Goal: Find specific page/section: Find specific page/section

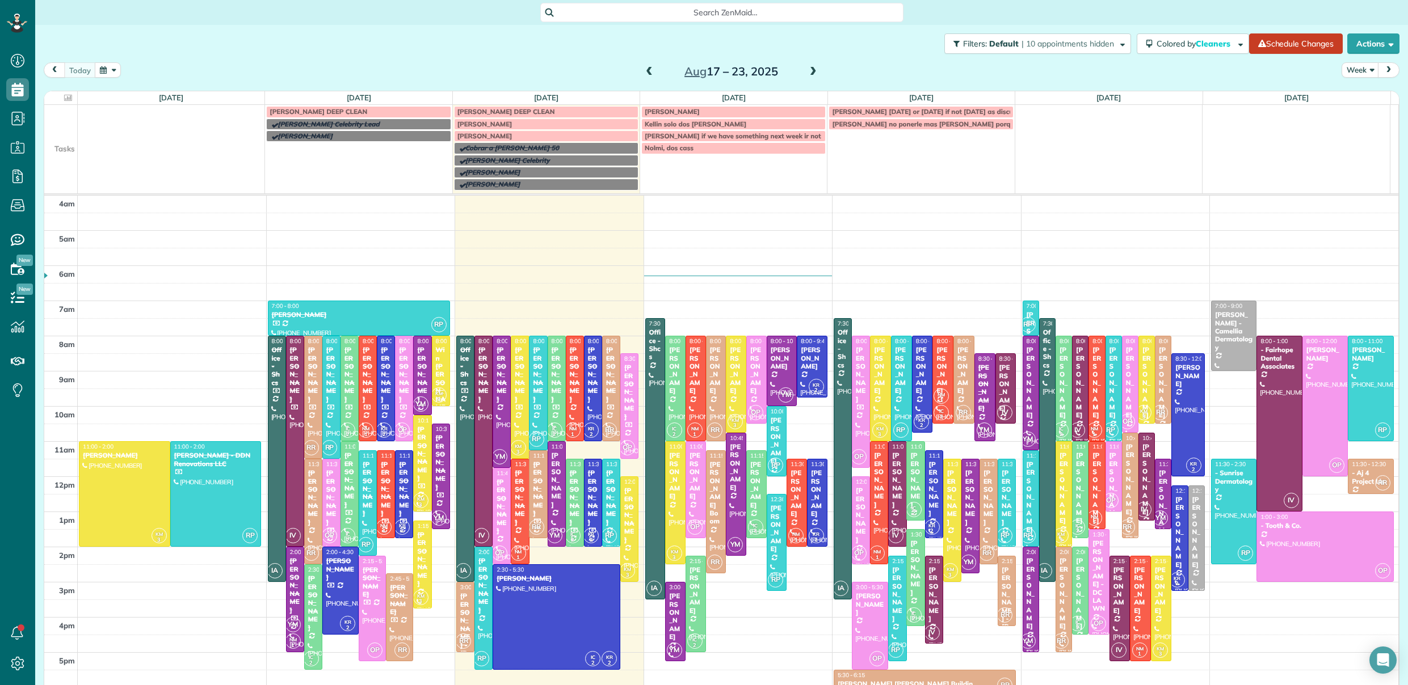
scroll to position [73, 0]
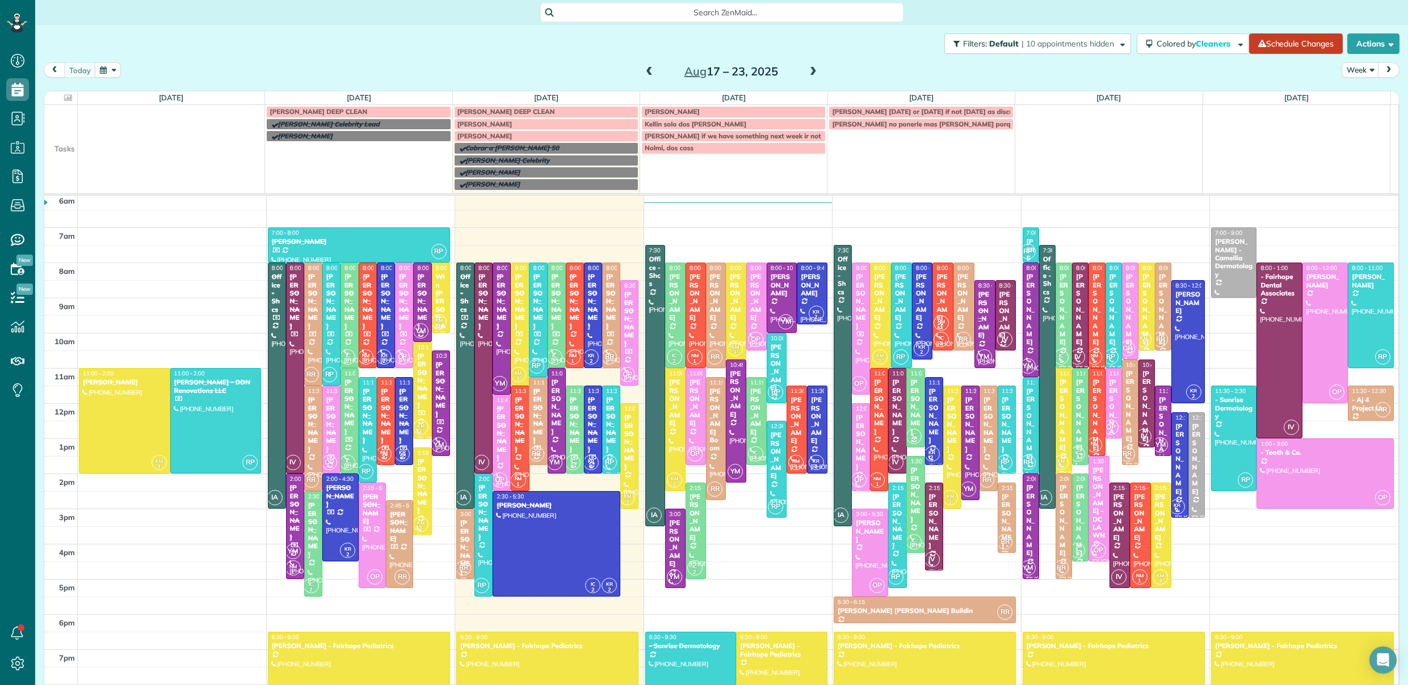
click at [662, 14] on span "Search ZenMaid…" at bounding box center [725, 12] width 345 height 11
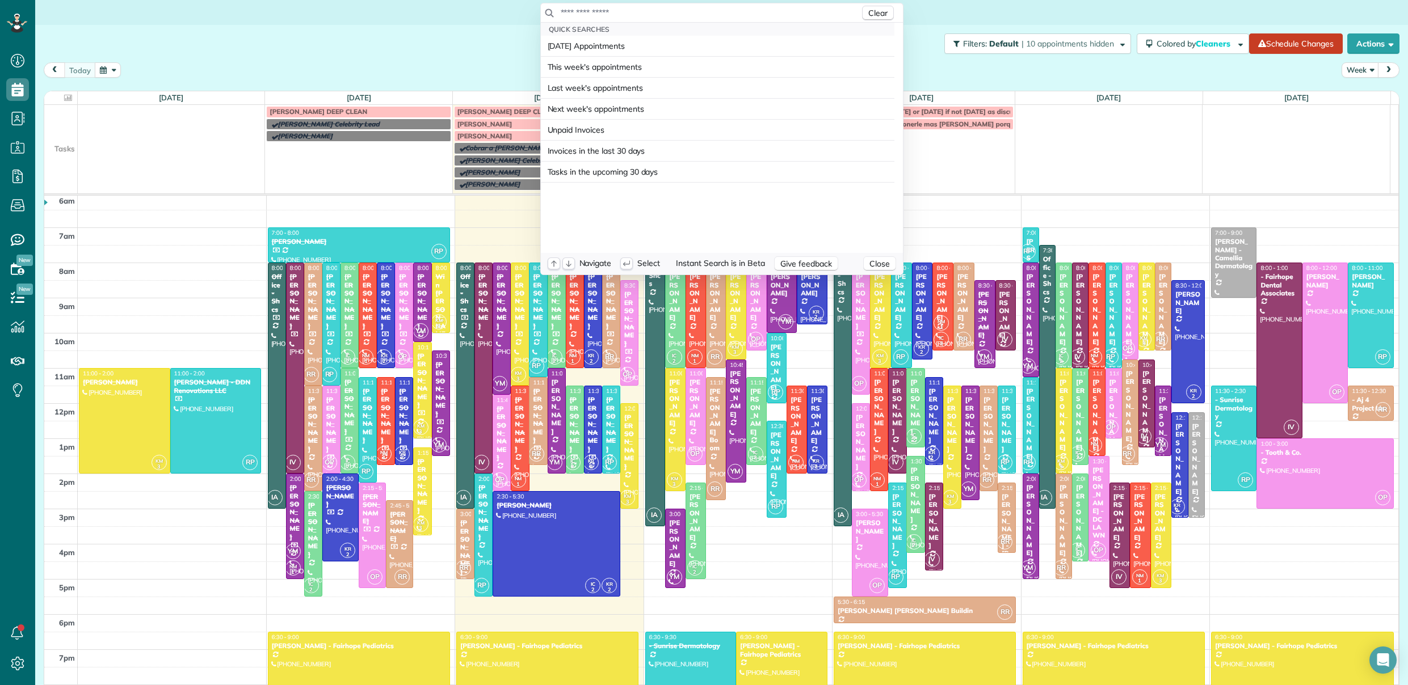
click at [665, 13] on input "text" at bounding box center [710, 12] width 300 height 11
click at [666, 11] on input "text" at bounding box center [710, 12] width 300 height 11
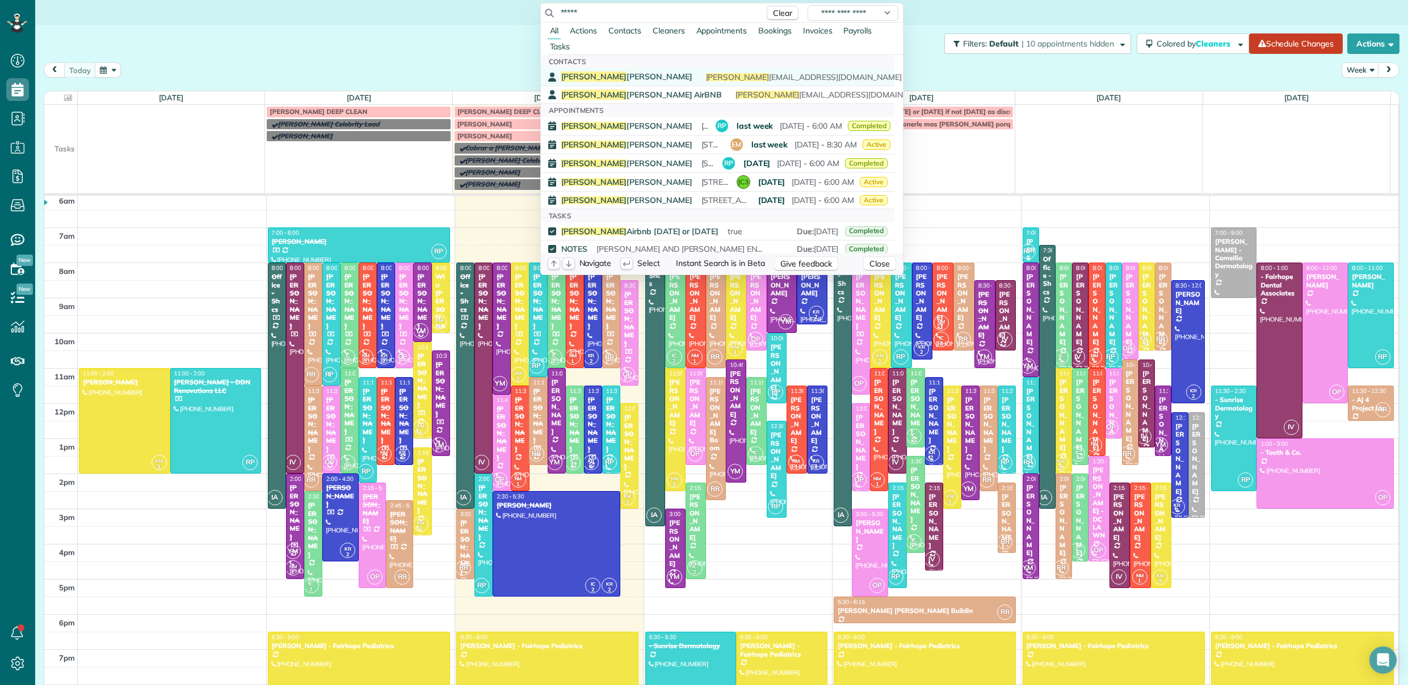
type input "*****"
click at [701, 73] on span "Martes: Cambiar sabanas Viernes: Solo tenderlas" at bounding box center [790, 77] width 178 height 10
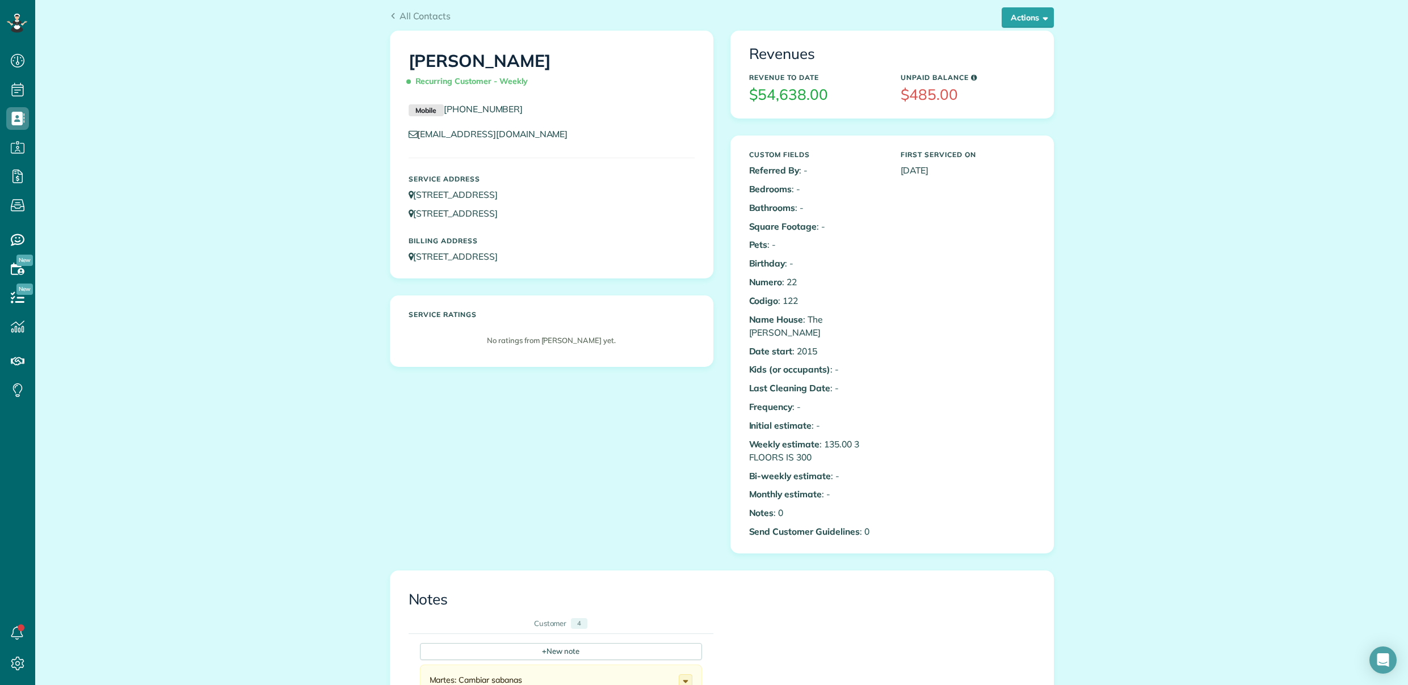
scroll to position [26, 0]
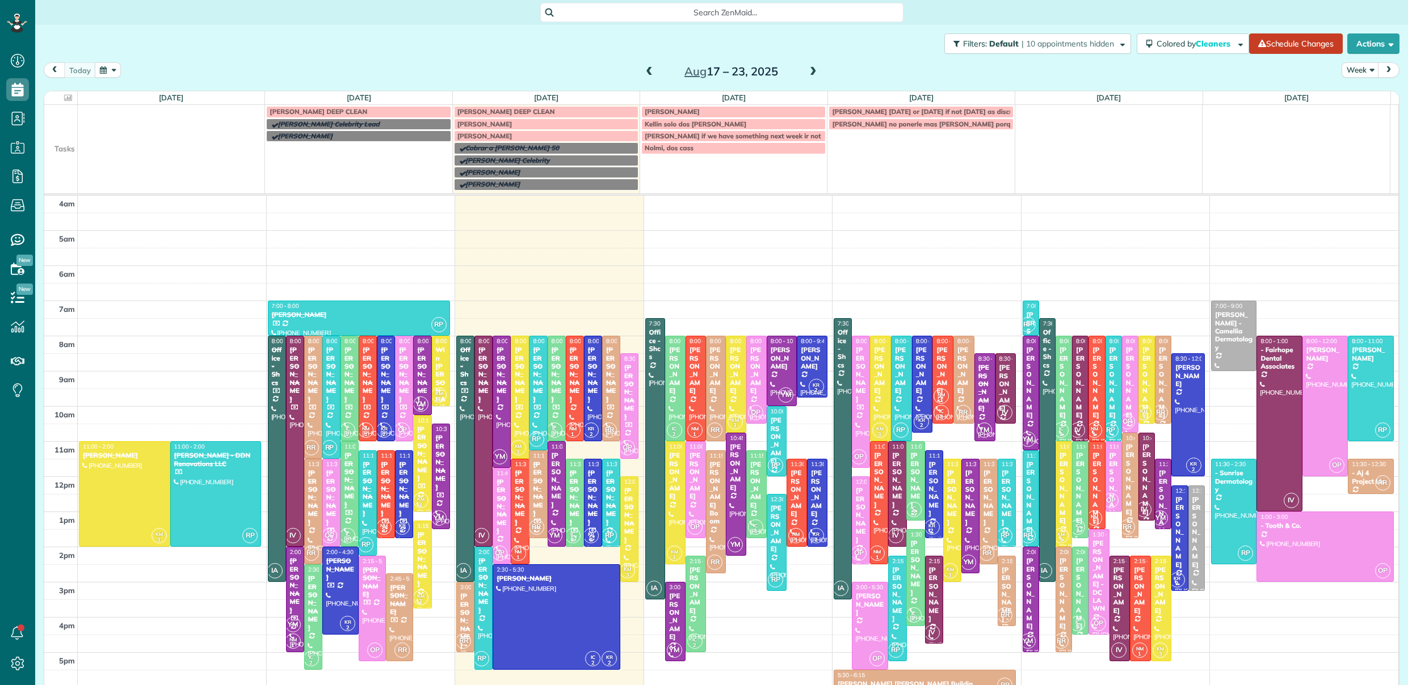
scroll to position [73, 0]
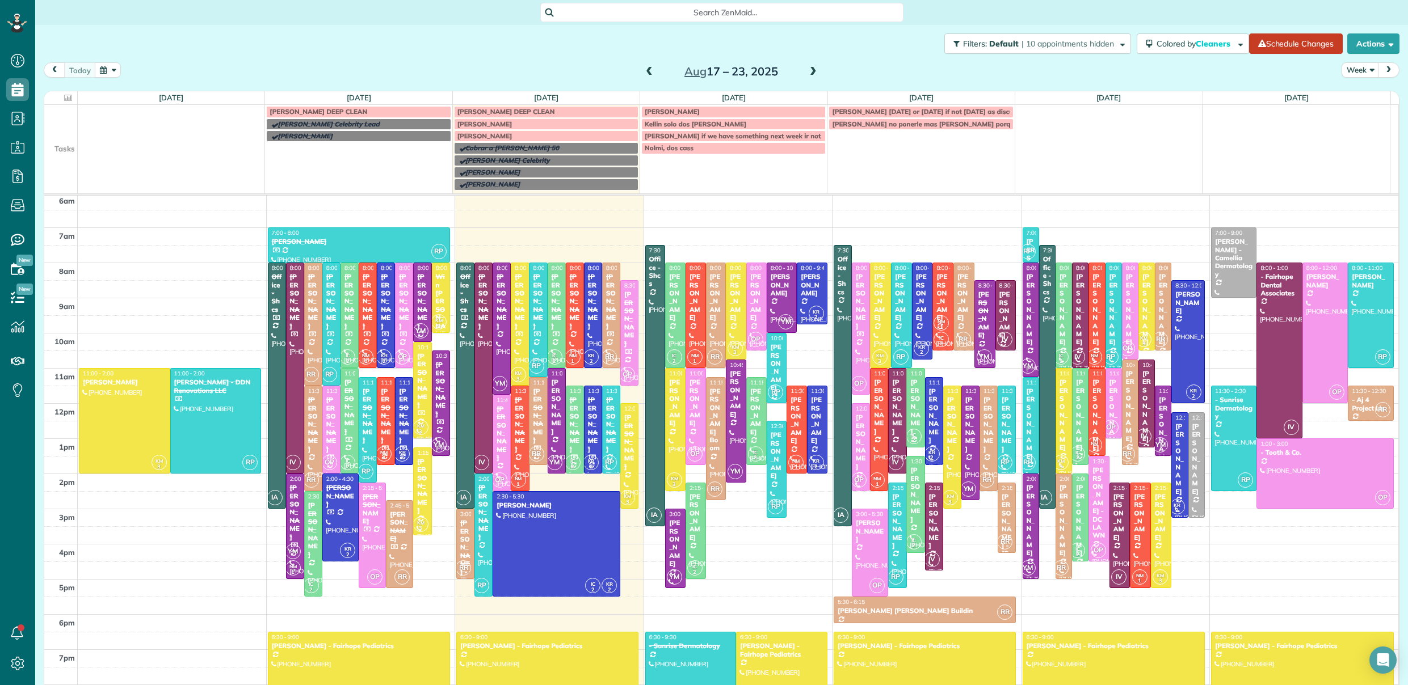
click at [643, 12] on span "Search ZenMaid…" at bounding box center [725, 12] width 345 height 11
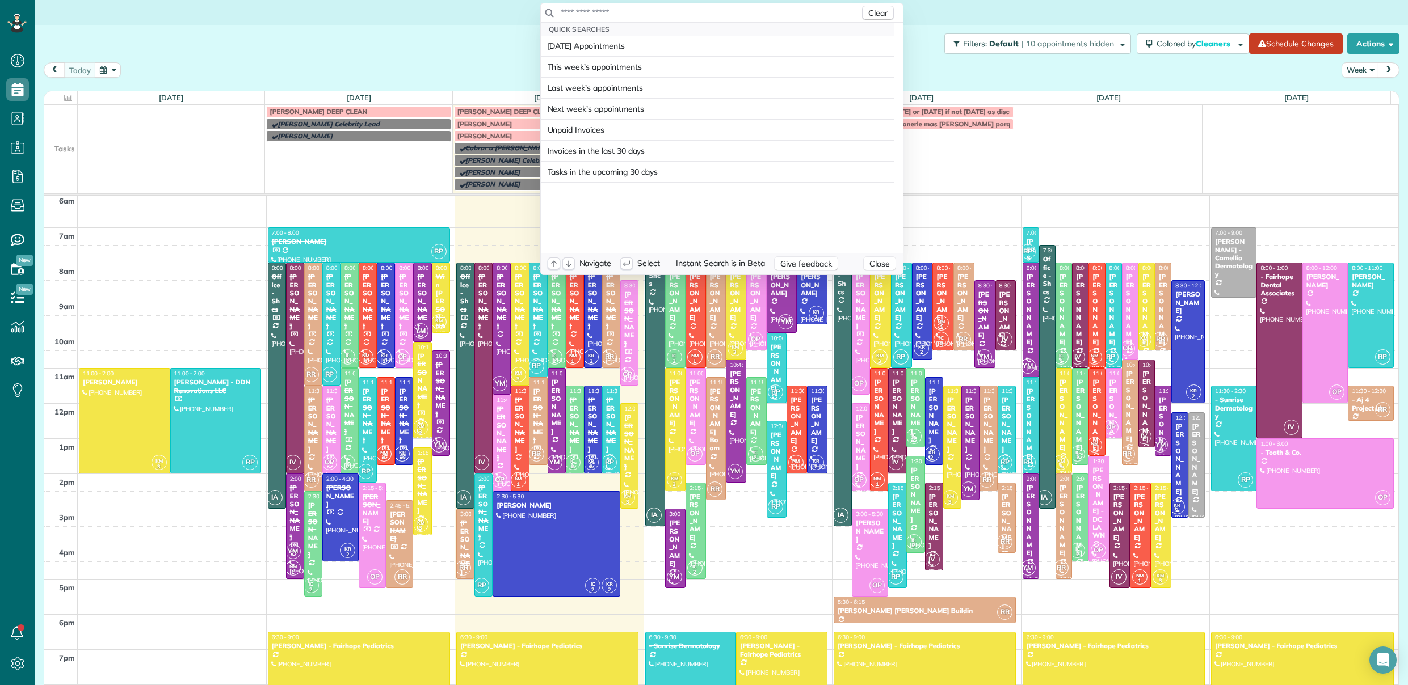
click at [643, 13] on input "text" at bounding box center [710, 12] width 300 height 11
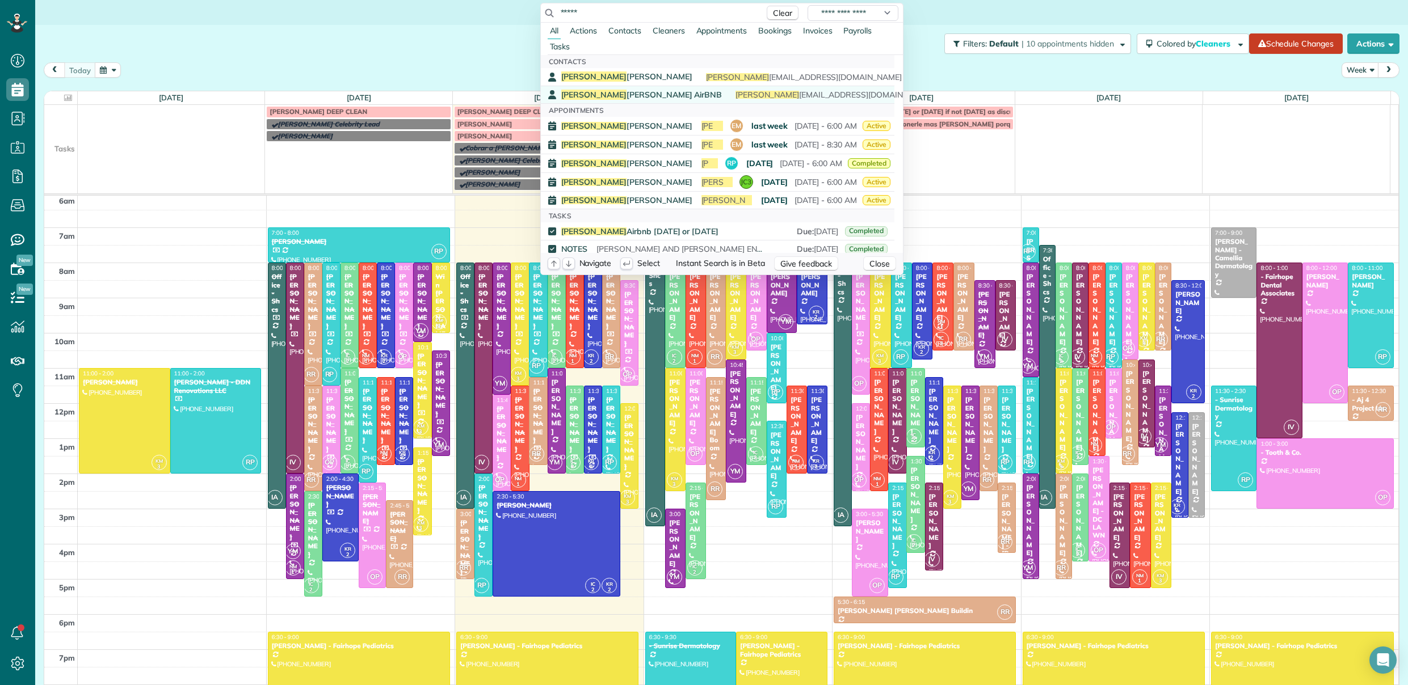
type input "*****"
click at [624, 95] on span "Billy Flannigan AirBNB" at bounding box center [641, 95] width 161 height 10
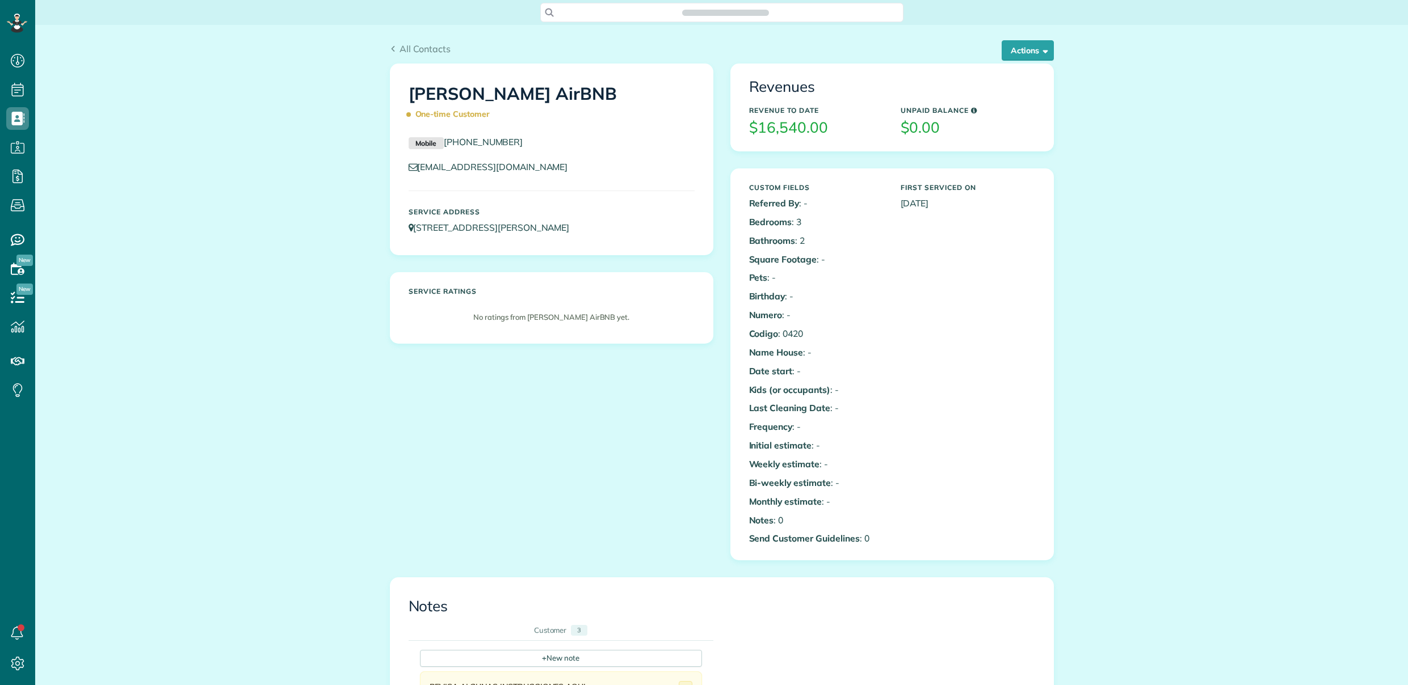
scroll to position [5, 5]
click at [571, 228] on icon at bounding box center [575, 228] width 9 height 9
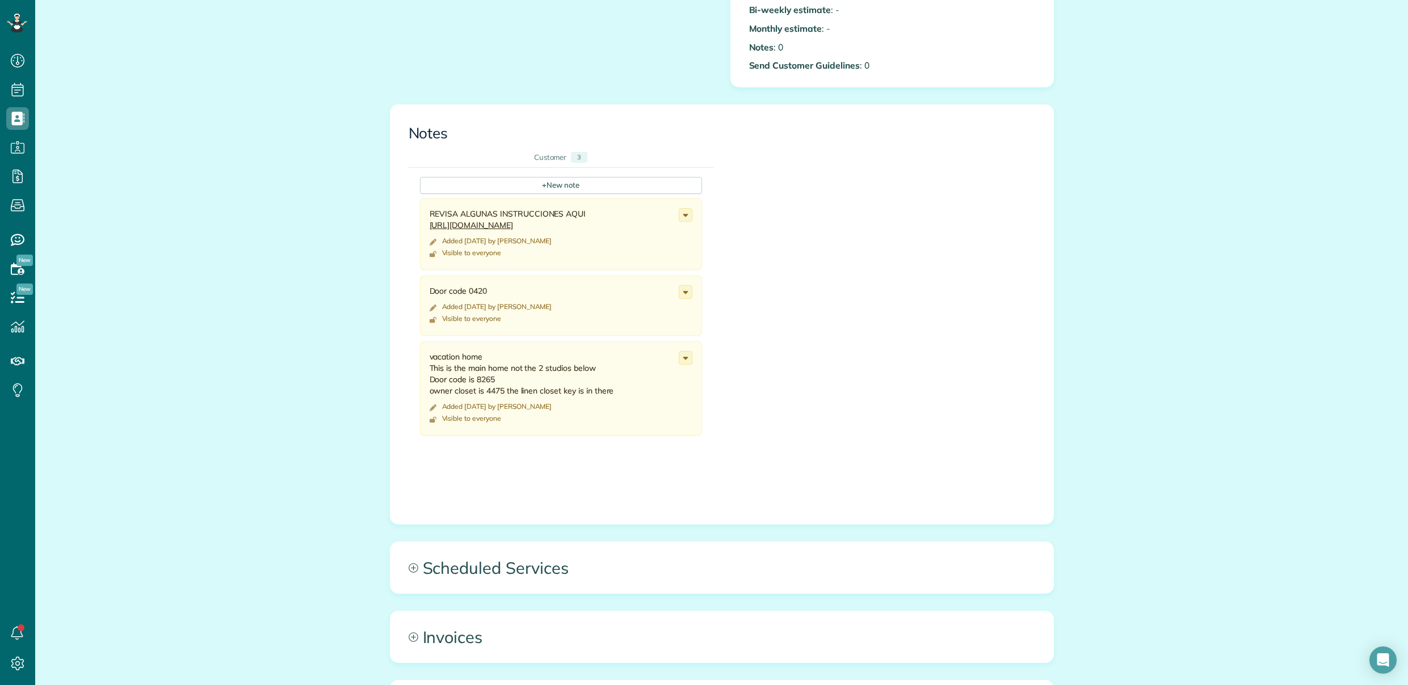
scroll to position [579, 0]
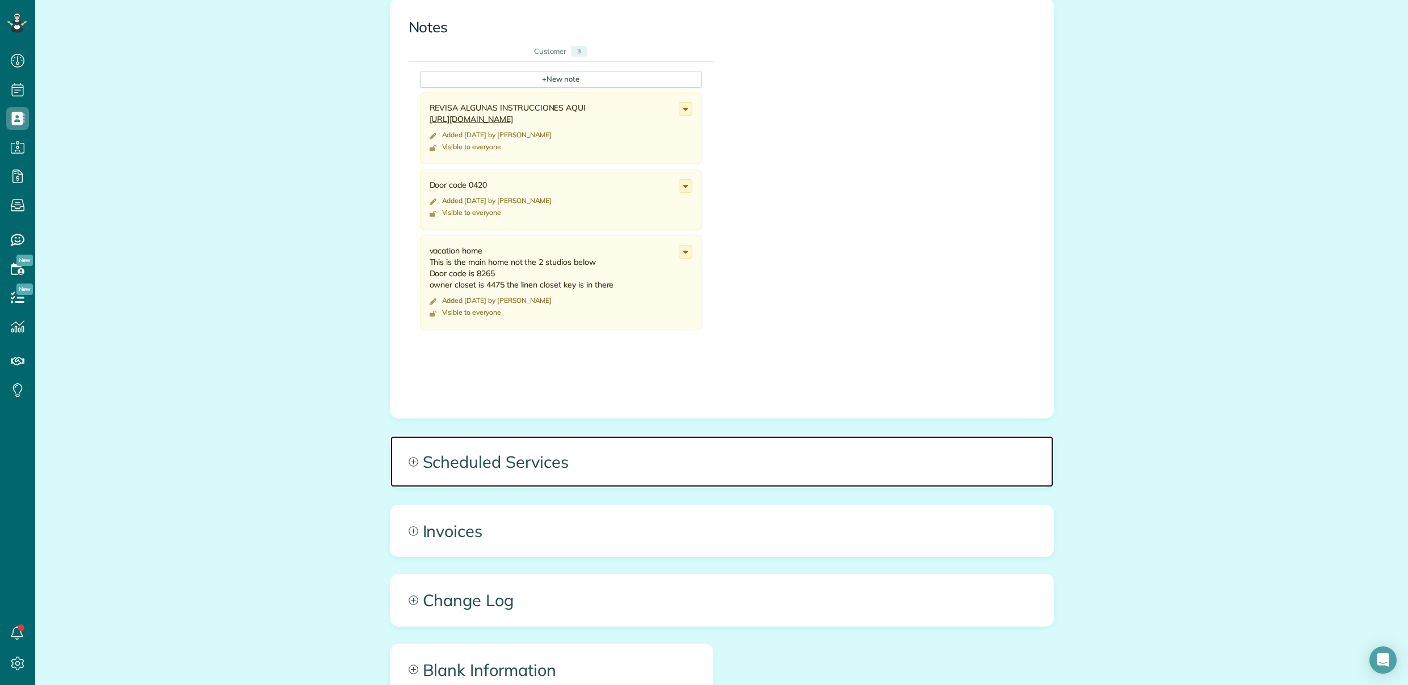
click at [485, 460] on span "Scheduled Services" at bounding box center [721, 461] width 663 height 51
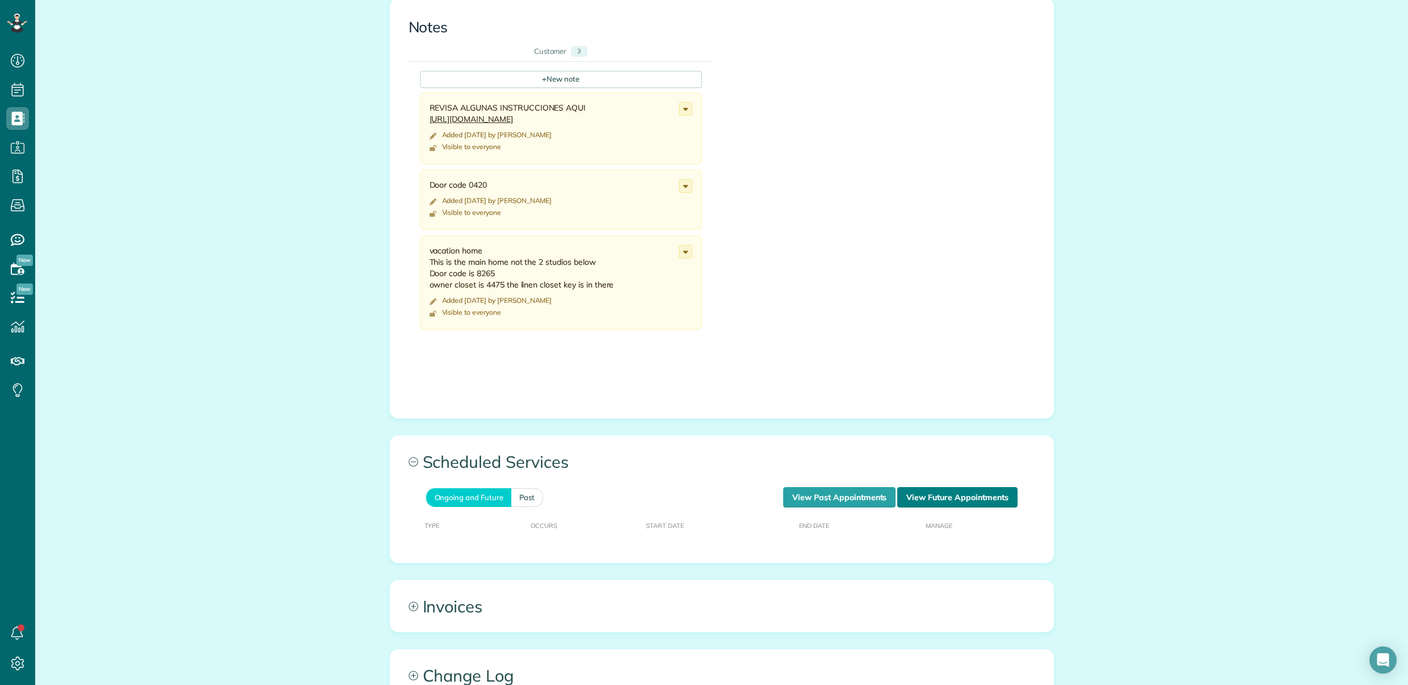
click at [910, 494] on link "View Future Appointments" at bounding box center [957, 497] width 120 height 20
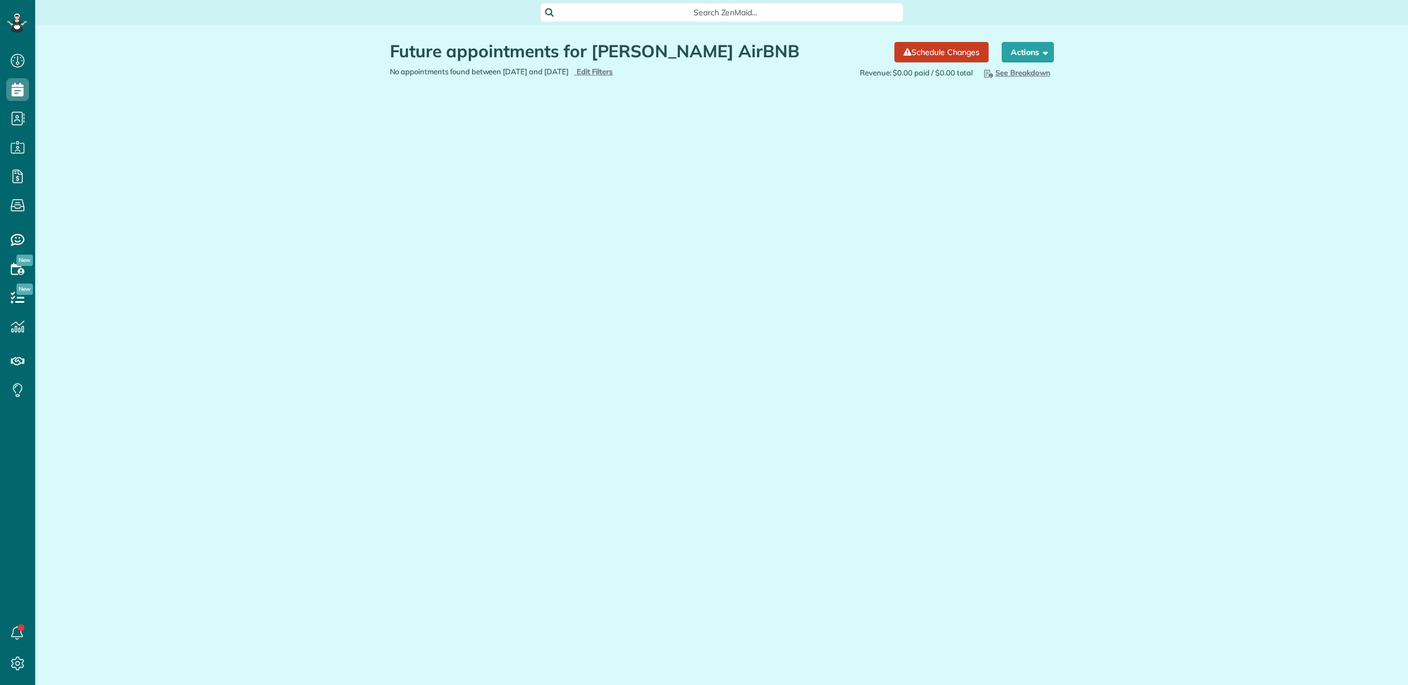
scroll to position [5, 5]
